Goal: Register for event/course

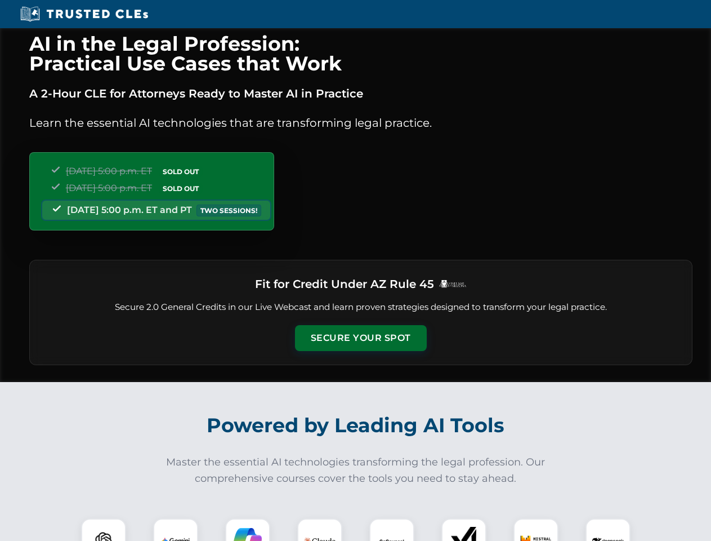
click at [360, 338] on button "Secure Your Spot" at bounding box center [361, 338] width 132 height 26
click at [104, 529] on img at bounding box center [103, 540] width 33 height 33
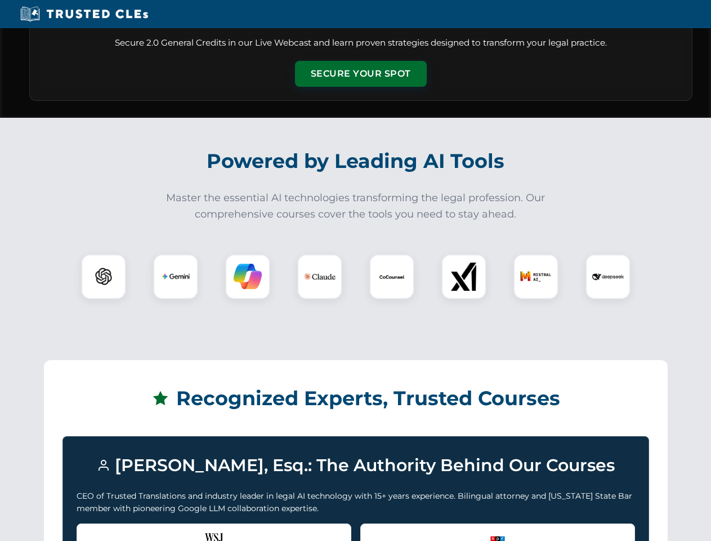
click at [176, 529] on div "Recognized by the WSJ [PERSON_NAME] was featured for his expertise in AI legal …" at bounding box center [214, 545] width 275 height 45
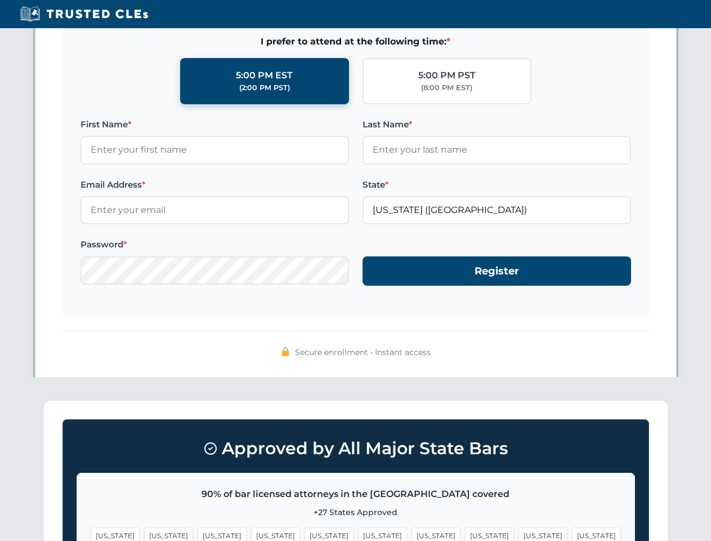
click at [412, 529] on span "[US_STATE]" at bounding box center [436, 535] width 49 height 16
click at [519, 529] on span "[US_STATE]" at bounding box center [543, 535] width 49 height 16
